Goal: Check status

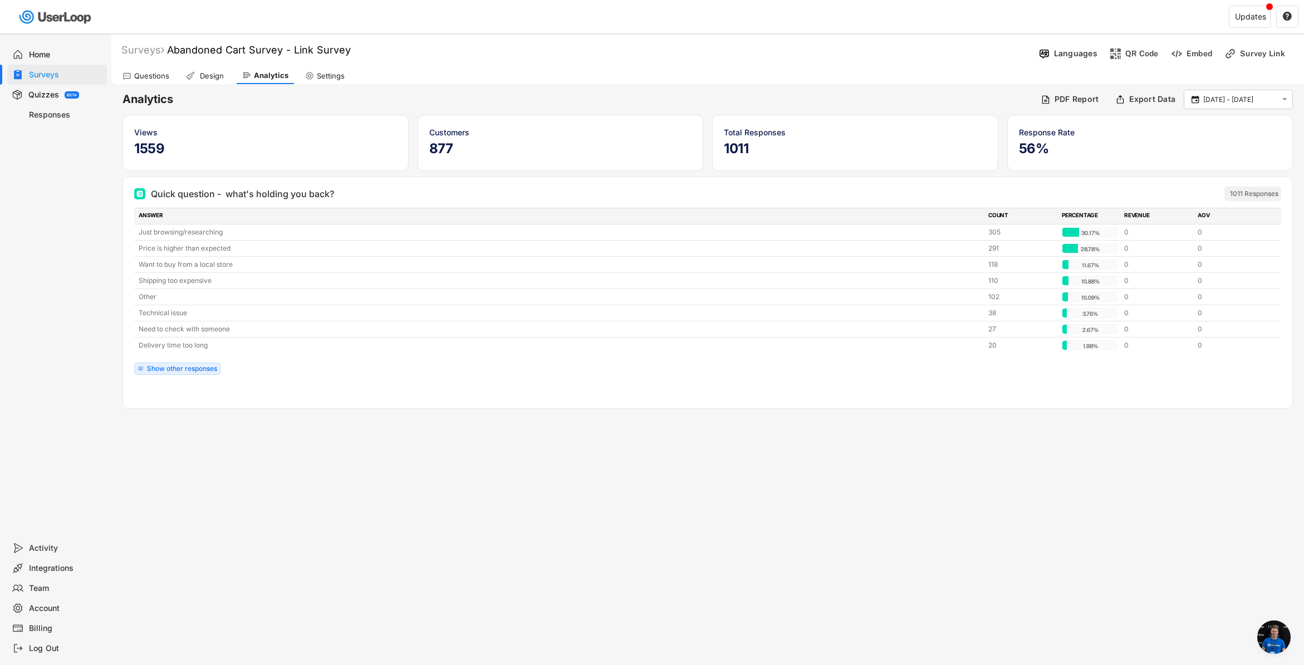
scroll to position [4490, 0]
click at [1231, 99] on input "8 Sep - 9 Oct" at bounding box center [1240, 99] width 74 height 11
click at [1151, 125] on icon at bounding box center [1151, 124] width 18 height 18
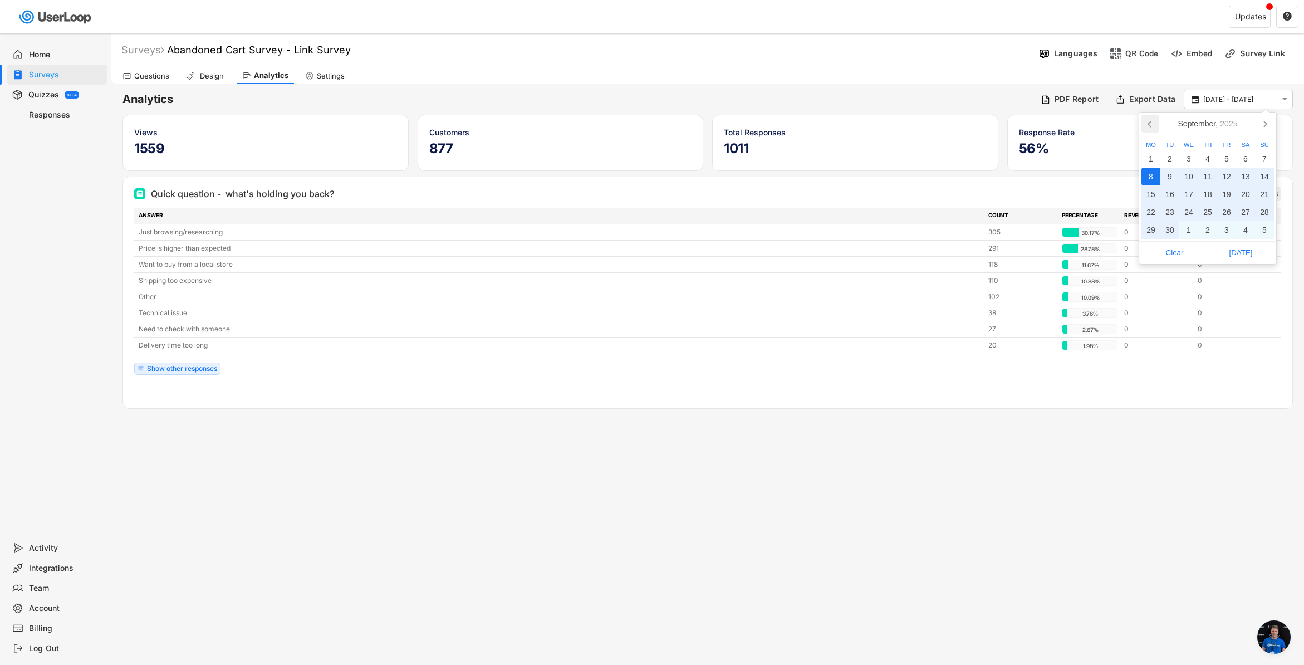
click at [1151, 125] on icon at bounding box center [1151, 124] width 18 height 18
click at [1151, 212] on div "21" at bounding box center [1151, 212] width 19 height 18
click at [1246, 255] on span "[DATE]" at bounding box center [1241, 252] width 60 height 17
type input "21 Jul - 9 Oct"
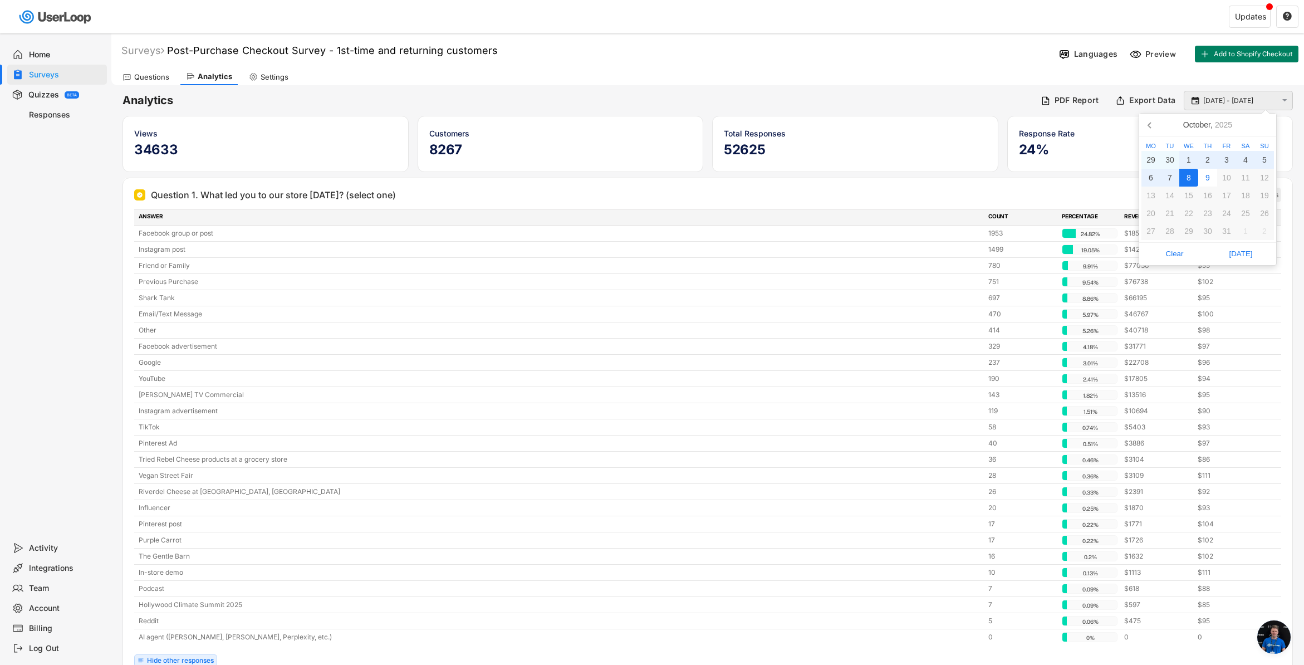
click at [1271, 104] on input "[DATE] - [DATE]" at bounding box center [1240, 100] width 74 height 11
click at [1149, 129] on icon at bounding box center [1151, 125] width 18 height 18
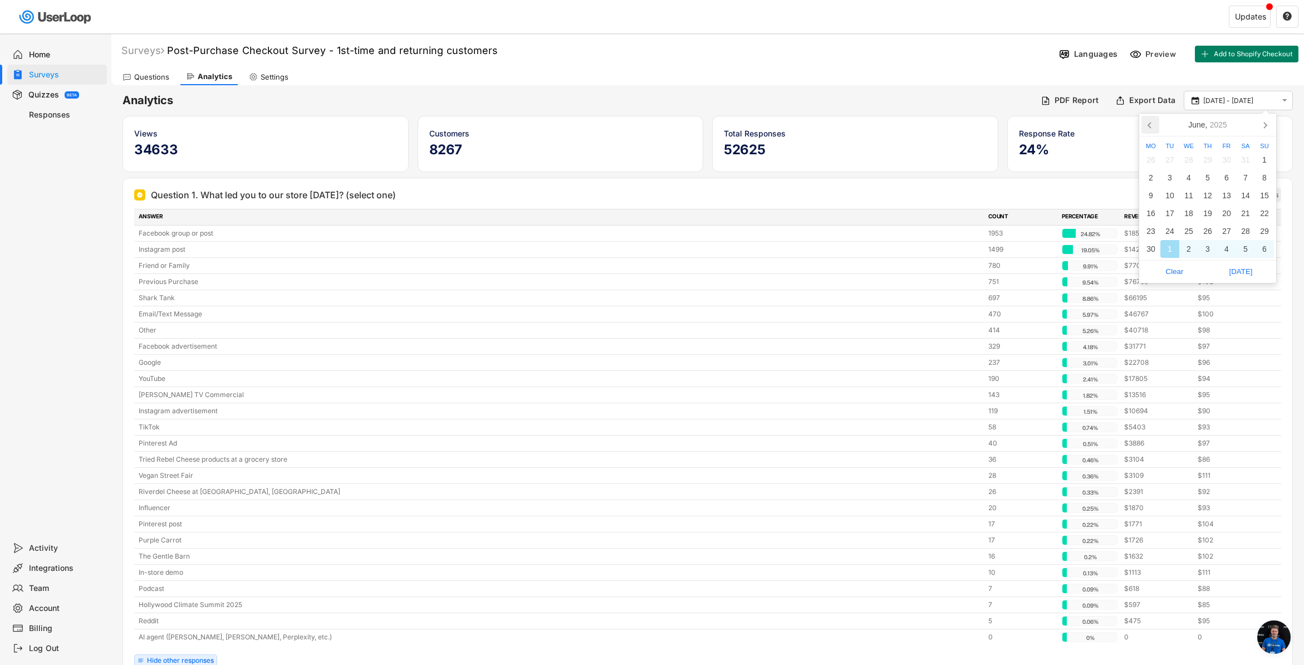
click at [1149, 129] on icon at bounding box center [1151, 125] width 18 height 18
click at [1210, 158] on div "1" at bounding box center [1207, 160] width 19 height 18
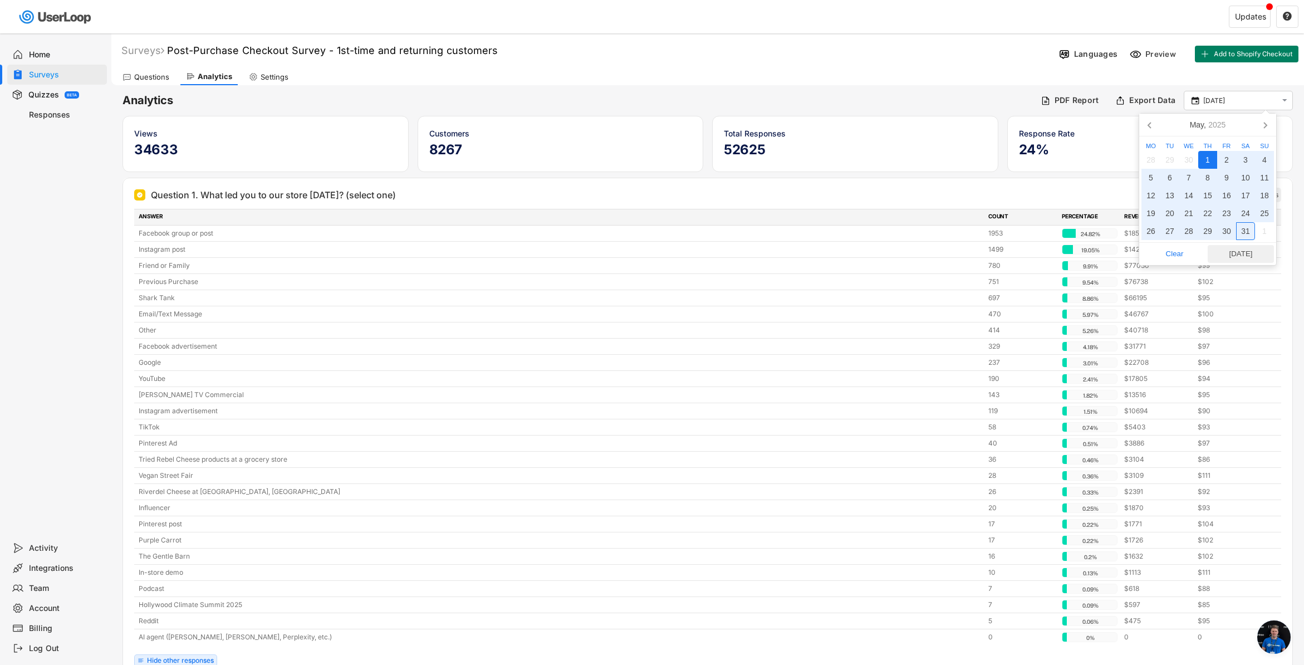
click at [1246, 251] on span "[DATE]" at bounding box center [1241, 254] width 60 height 17
type input "[DATE] - [DATE]"
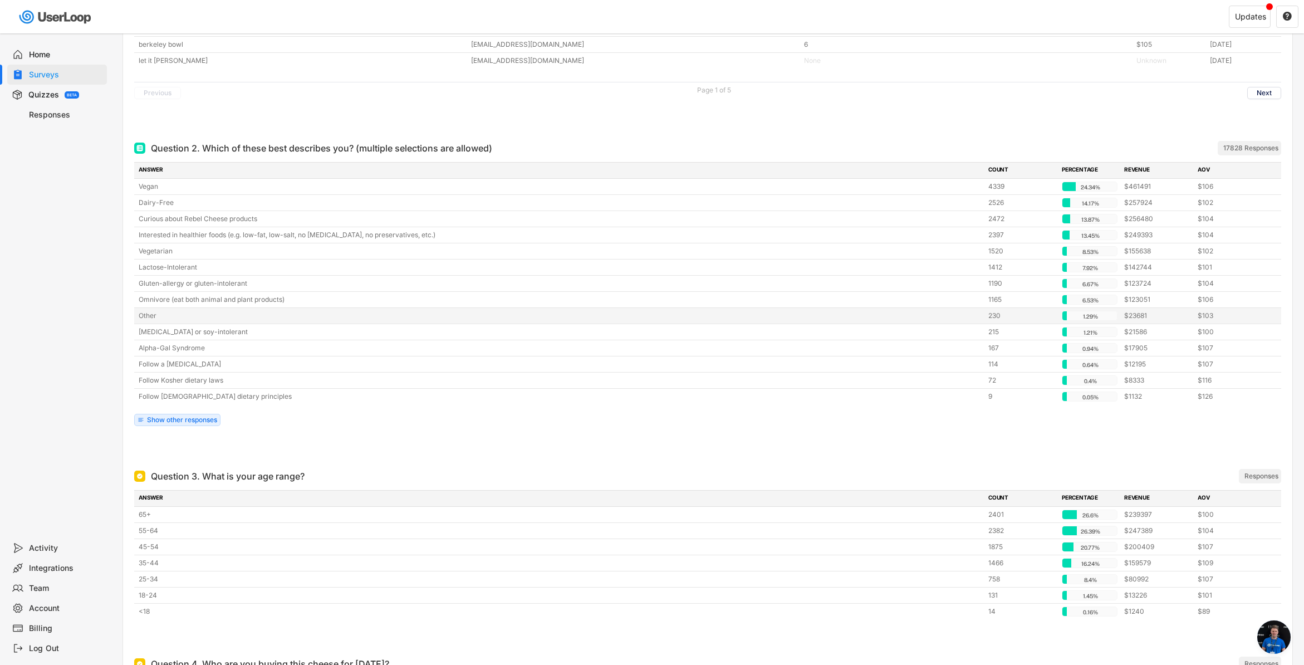
scroll to position [1788, 0]
drag, startPoint x: 151, startPoint y: 148, endPoint x: 201, endPoint y: 151, distance: 50.2
click at [201, 151] on div "Question 2. Which of these best describes you? (multiple selections are allowed)" at bounding box center [321, 149] width 341 height 13
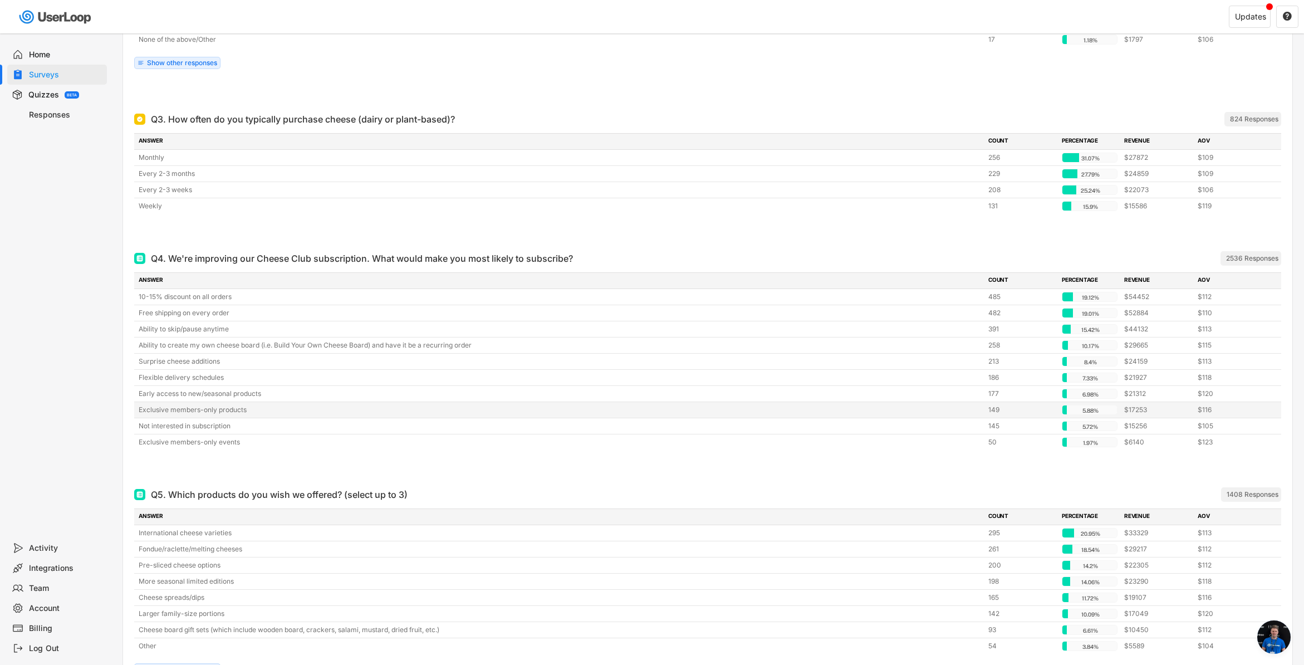
scroll to position [3372, 0]
drag, startPoint x: 150, startPoint y: 258, endPoint x: 166, endPoint y: 260, distance: 16.2
click at [166, 260] on div "Q4. We're improving our Cheese Club subscription. What would make you most like…" at bounding box center [646, 257] width 1025 height 13
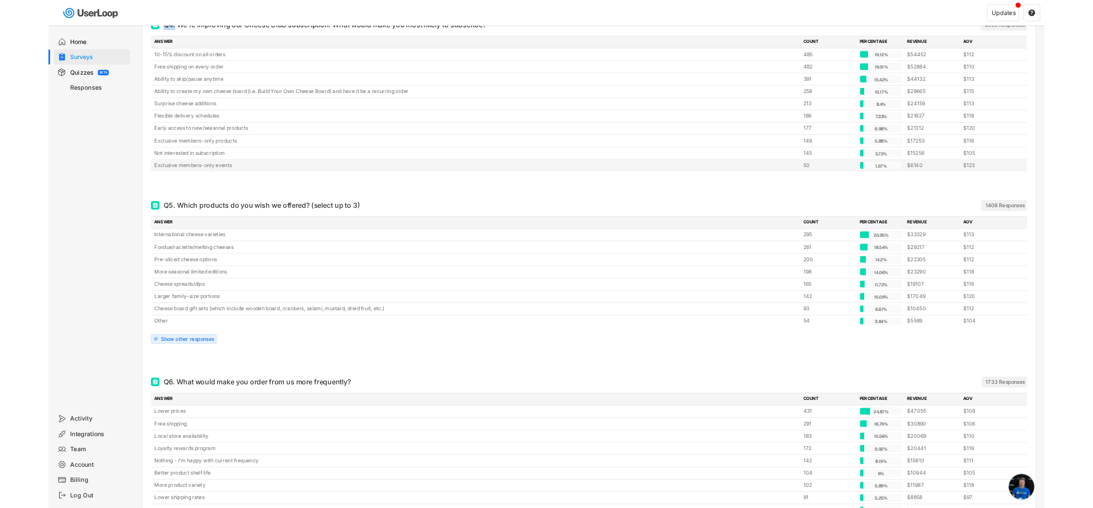
scroll to position [3664, 0]
